Goal: Task Accomplishment & Management: Manage account settings

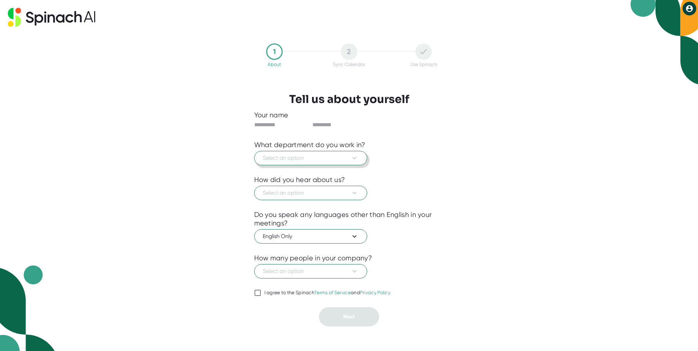
click at [315, 158] on span "Select an option" at bounding box center [311, 158] width 96 height 8
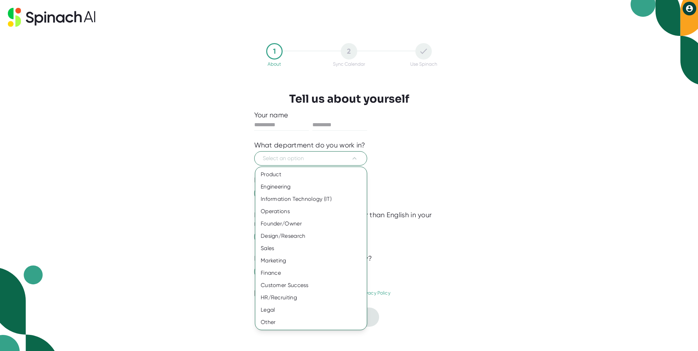
click at [290, 159] on div at bounding box center [349, 175] width 698 height 351
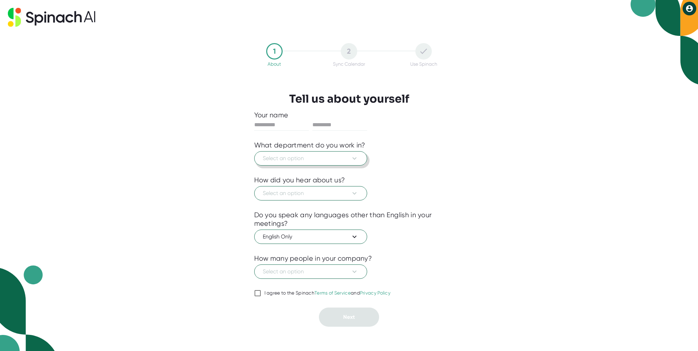
click at [290, 159] on span "Select an option" at bounding box center [311, 158] width 96 height 8
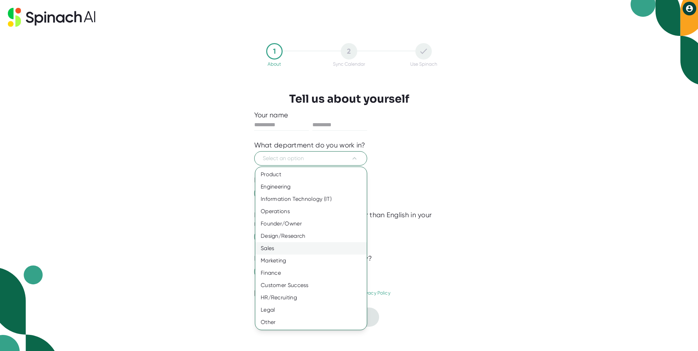
click at [284, 249] on div "Sales" at bounding box center [311, 248] width 112 height 12
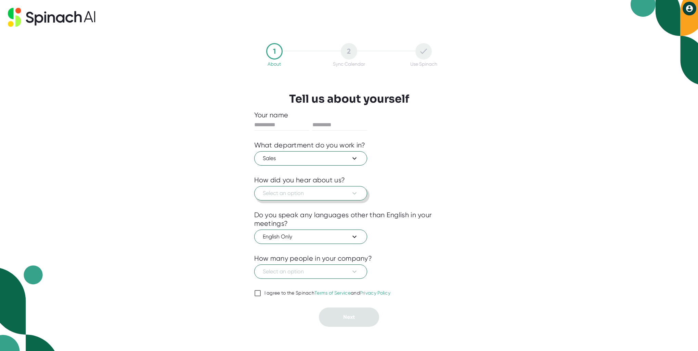
click at [352, 193] on icon at bounding box center [354, 193] width 8 height 8
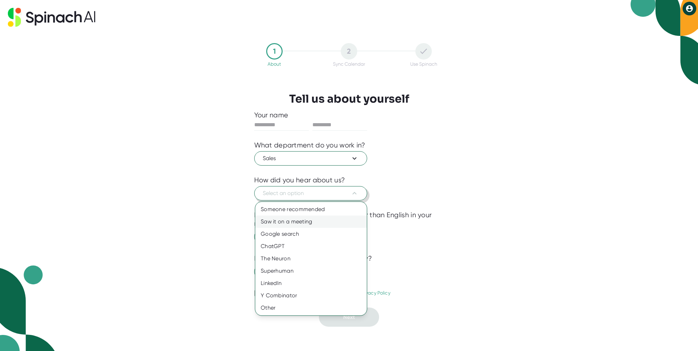
click at [319, 220] on div "Saw it on a meeting" at bounding box center [311, 222] width 112 height 12
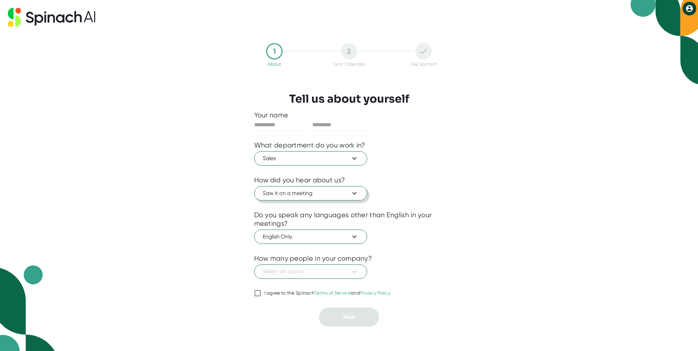
click at [534, 246] on div "1 About 2 Sync Calendar Use Spinach Tell us about yourself Your name What depar…" at bounding box center [349, 175] width 698 height 351
click at [356, 268] on icon at bounding box center [354, 272] width 8 height 8
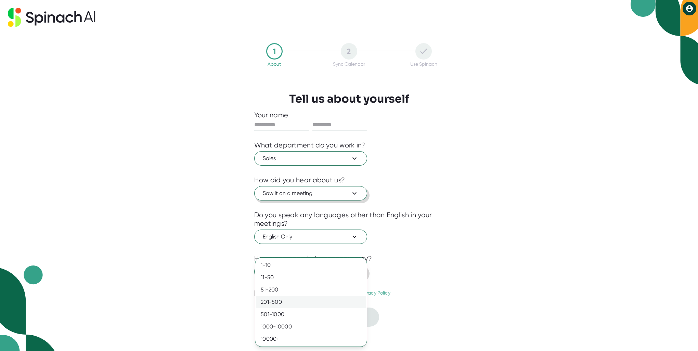
click at [330, 301] on div "201-500" at bounding box center [311, 302] width 112 height 12
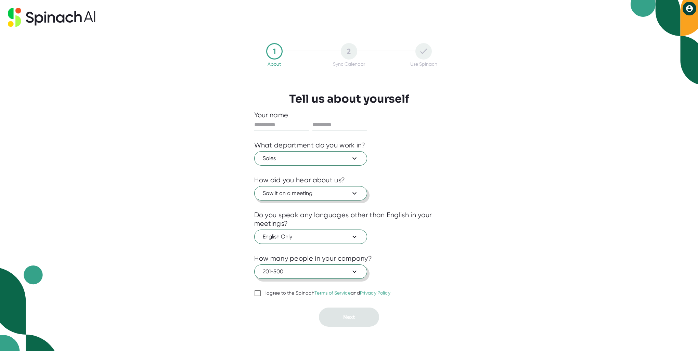
click at [289, 272] on span "201-500" at bounding box center [311, 272] width 96 height 8
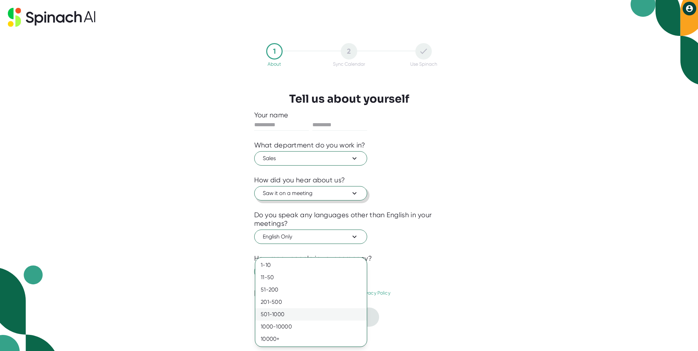
click at [286, 311] on div "501-1000" at bounding box center [311, 314] width 112 height 12
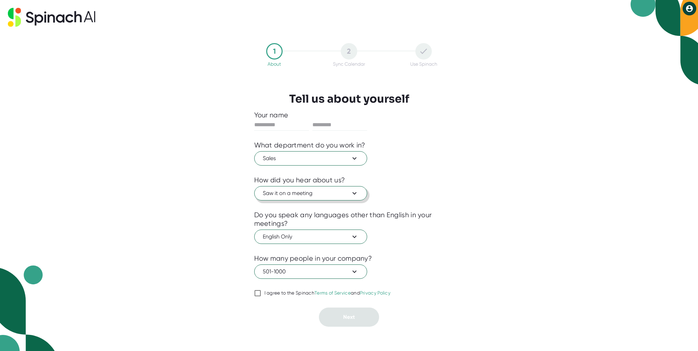
click at [487, 250] on div "1 About 2 Sync Calendar Use Spinach Tell us about yourself Your name What depar…" at bounding box center [349, 175] width 698 height 351
click at [272, 294] on div "I agree to the Spinach Terms of Service and Privacy Policy" at bounding box center [327, 293] width 126 height 6
click at [261, 294] on input "I agree to the Spinach Terms of Service and Privacy Policy" at bounding box center [257, 293] width 7 height 8
checkbox input "true"
click at [330, 127] on input "text" at bounding box center [339, 124] width 55 height 11
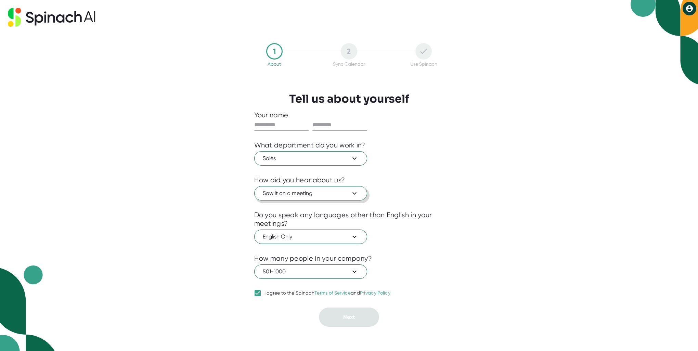
click at [270, 121] on input "text" at bounding box center [281, 124] width 55 height 11
type input "*****"
click at [335, 128] on input "text" at bounding box center [339, 124] width 55 height 11
type input "*****"
click at [354, 317] on span "Next" at bounding box center [349, 317] width 12 height 7
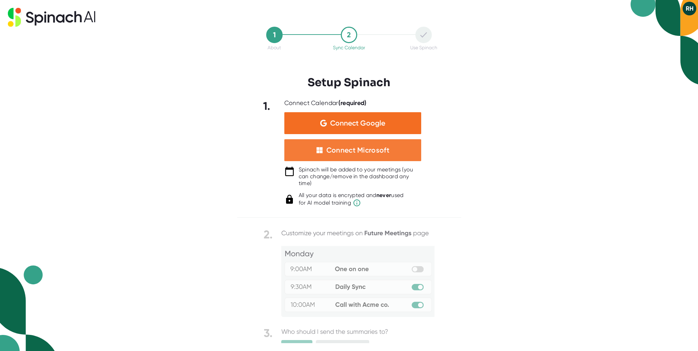
click at [386, 152] on div "Connect Microsoft" at bounding box center [357, 150] width 63 height 9
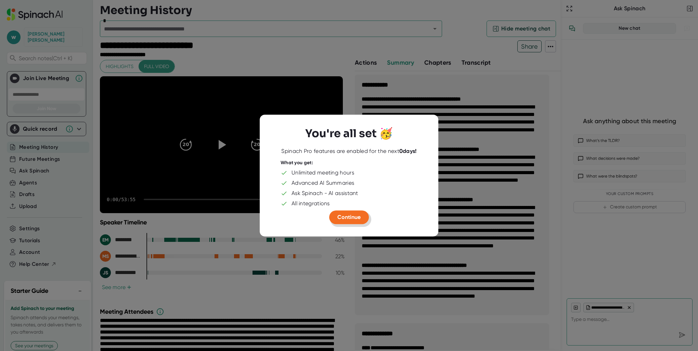
click at [347, 214] on span "Continue" at bounding box center [348, 217] width 23 height 7
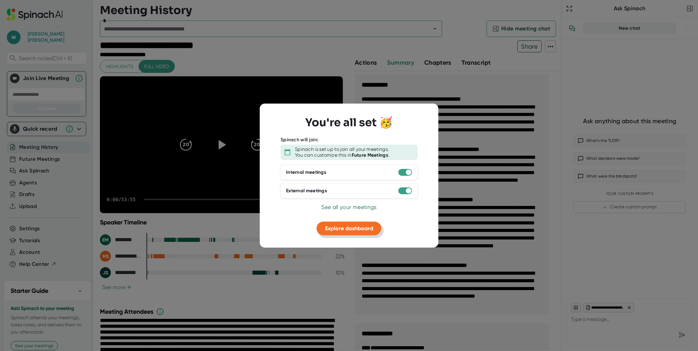
click at [364, 229] on span "Explore dashboard" at bounding box center [349, 228] width 48 height 7
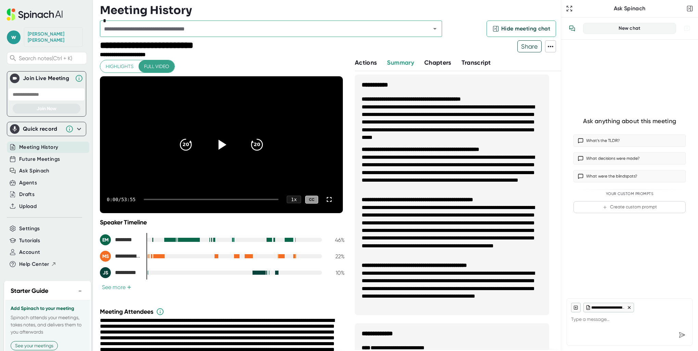
click at [219, 144] on icon at bounding box center [223, 145] width 8 height 10
click at [219, 144] on icon at bounding box center [221, 144] width 17 height 17
type textarea "x"
